Goal: Task Accomplishment & Management: Complete application form

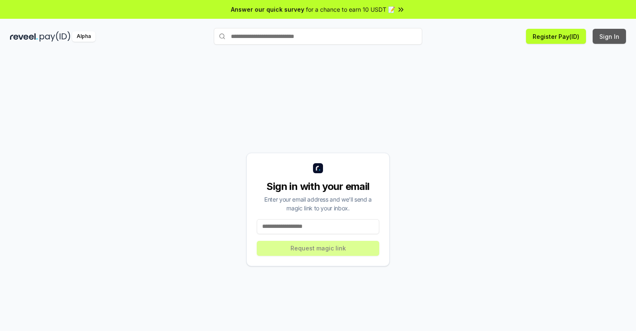
click at [610, 36] on button "Sign In" at bounding box center [609, 36] width 33 height 15
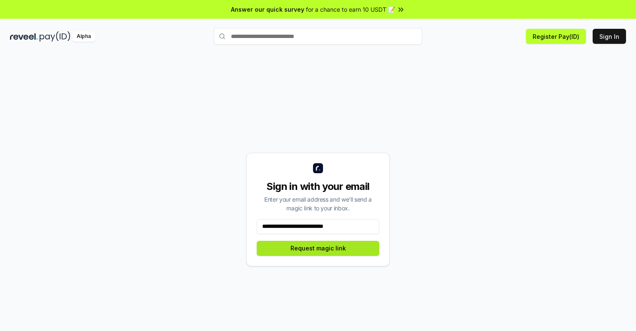
type input "**********"
click at [318, 248] on button "Request magic link" at bounding box center [318, 248] width 123 height 15
